Goal: Find specific page/section: Find specific page/section

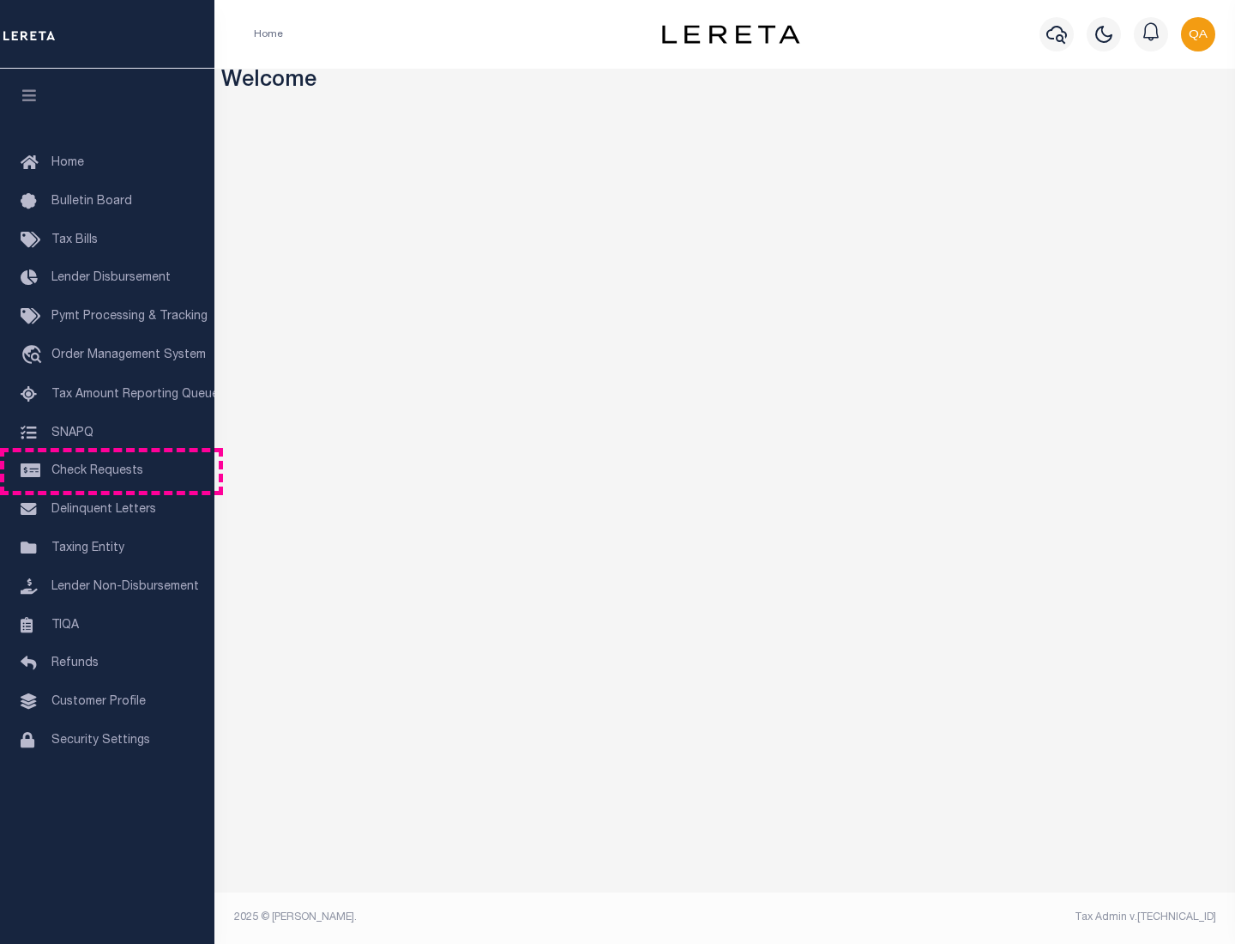
click at [107, 471] on span "Check Requests" at bounding box center [97, 471] width 92 height 12
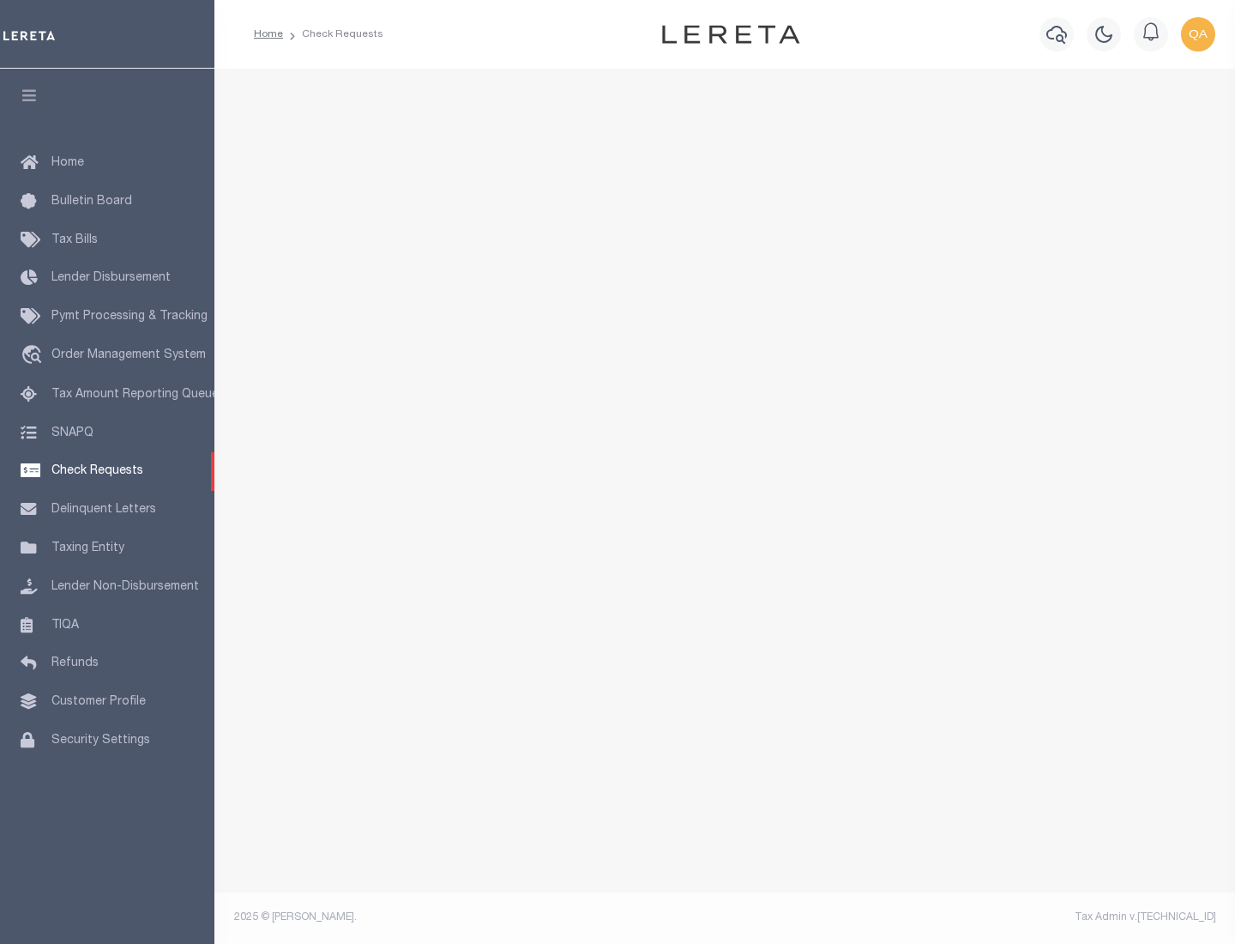
select select "50"
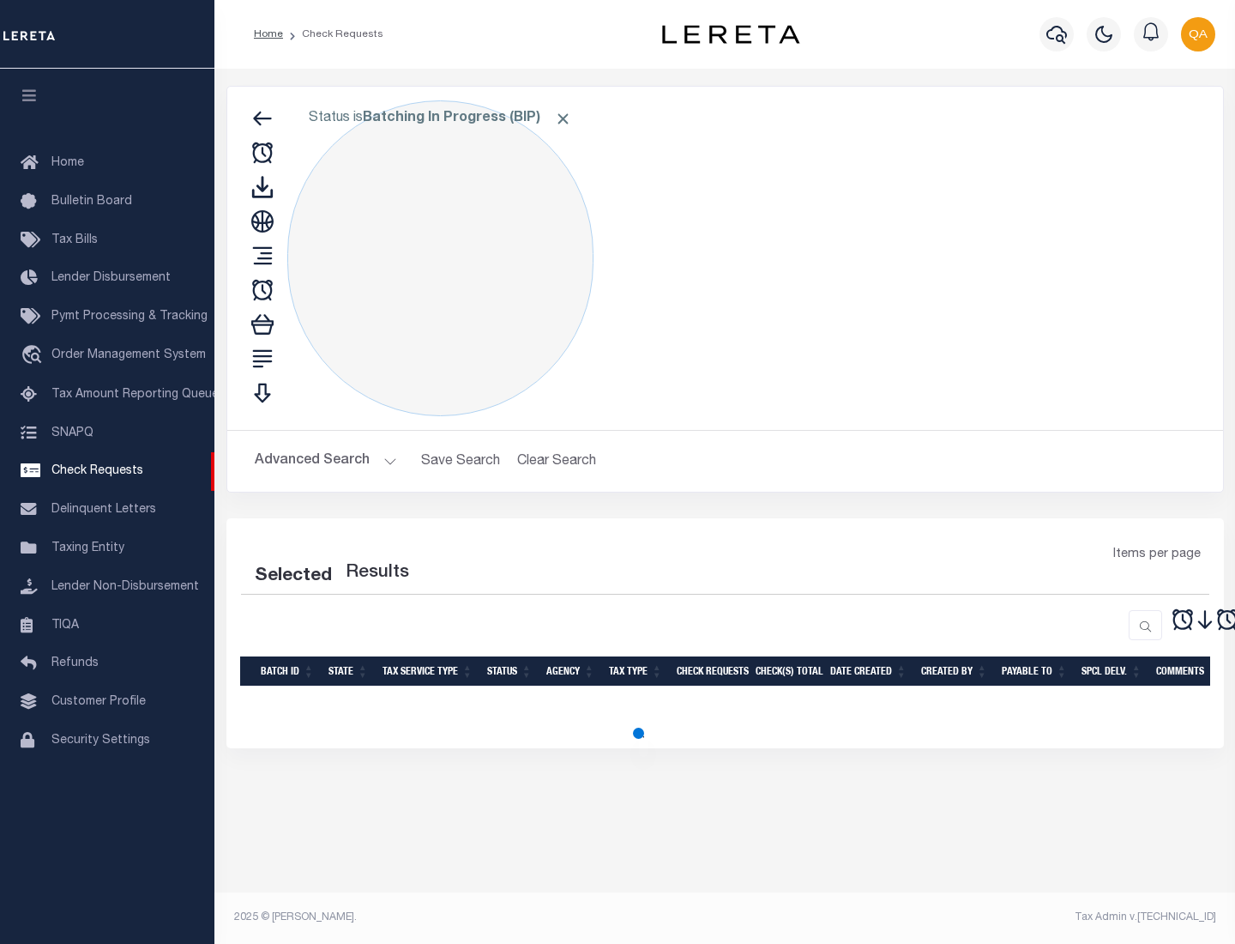
select select "50"
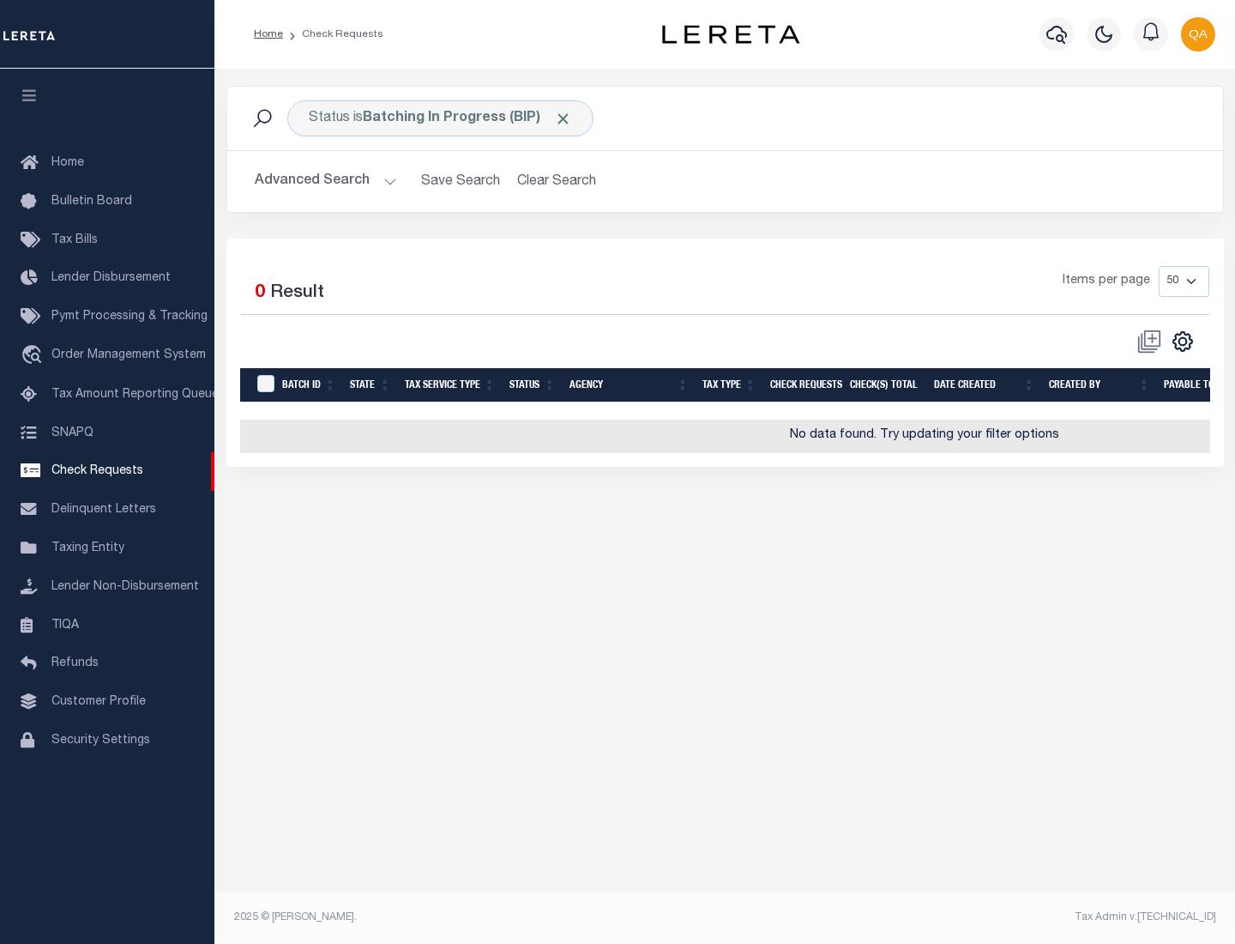
click at [564, 118] on span "Click to Remove" at bounding box center [563, 119] width 18 height 18
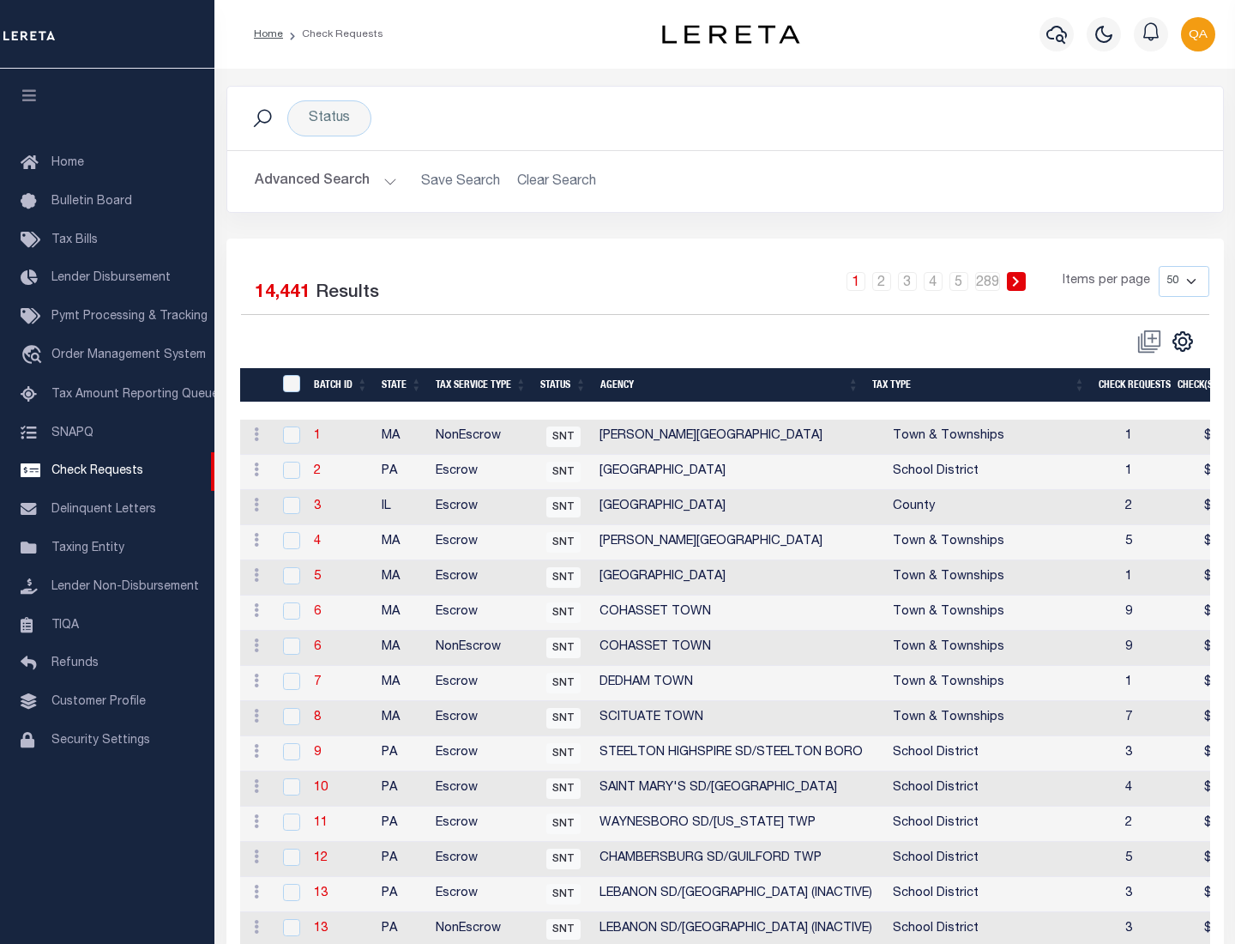
scroll to position [827, 0]
